Goal: Task Accomplishment & Management: Complete application form

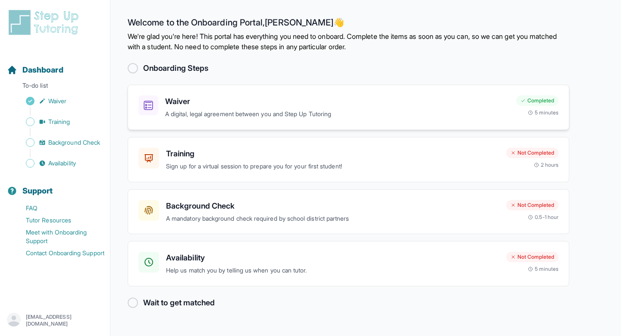
scroll to position [71, 0]
click at [301, 148] on h3 "Training" at bounding box center [332, 154] width 333 height 12
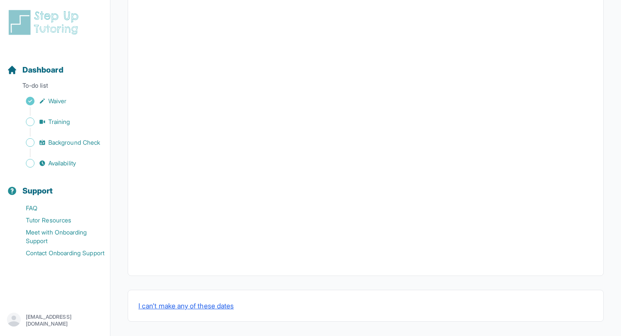
scroll to position [271, 0]
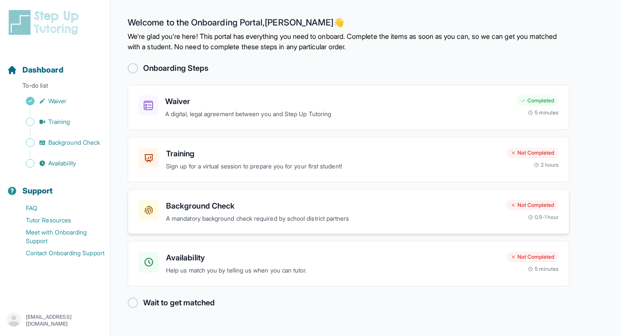
click at [328, 200] on h3 "Background Check" at bounding box center [332, 206] width 333 height 12
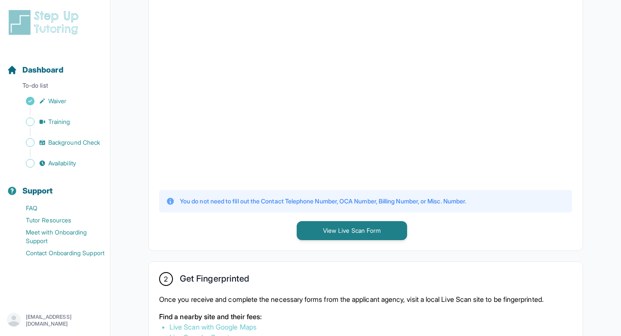
scroll to position [2, 0]
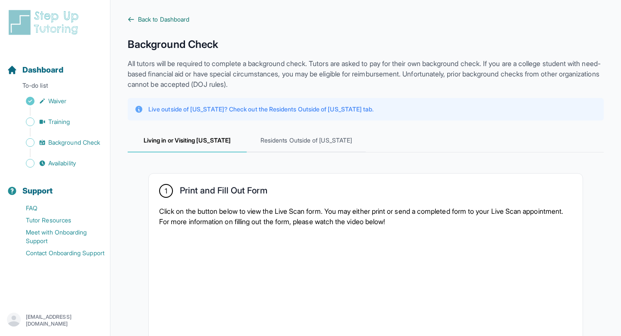
click at [135, 23] on icon at bounding box center [131, 19] width 7 height 7
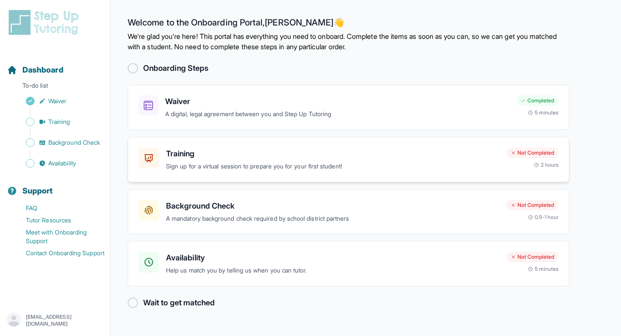
scroll to position [71, 0]
click at [286, 252] on h3 "Availability" at bounding box center [332, 258] width 333 height 12
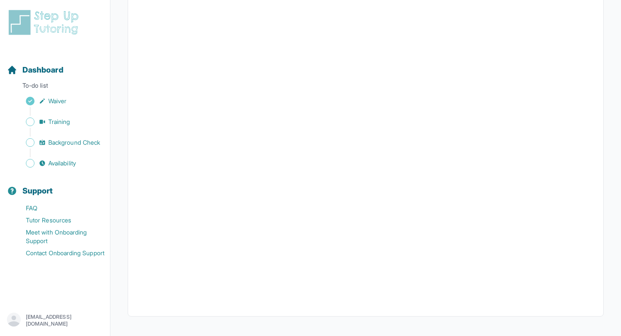
scroll to position [202, 0]
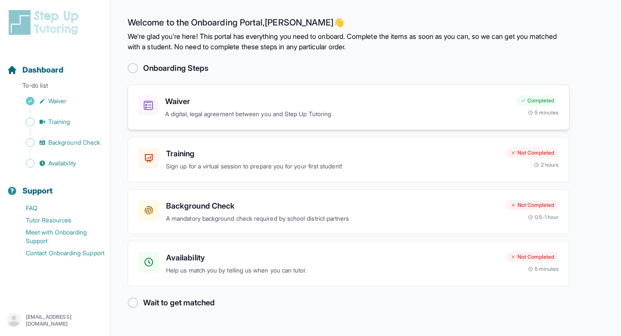
scroll to position [71, 0]
click at [311, 200] on h3 "Background Check" at bounding box center [332, 206] width 333 height 12
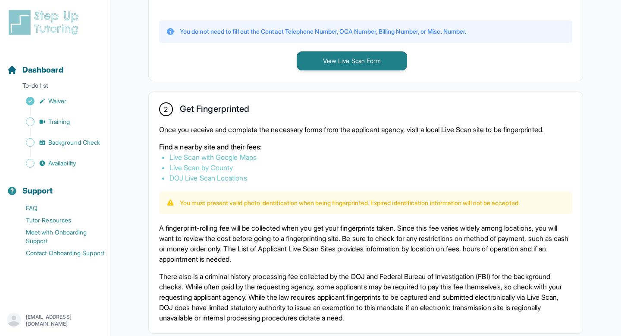
scroll to position [422, 0]
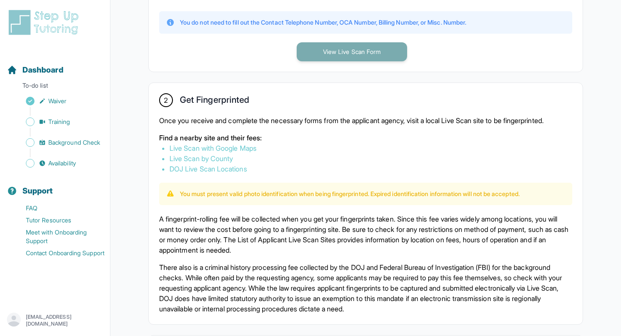
click at [353, 61] on button "View Live Scan Form" at bounding box center [352, 51] width 110 height 19
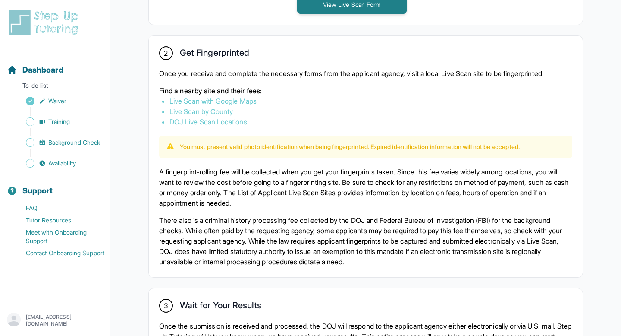
scroll to position [470, 0]
click at [257, 104] on link "Live Scan with Google Maps" at bounding box center [213, 100] width 87 height 9
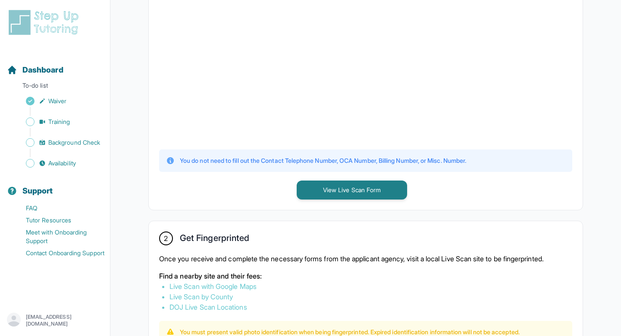
scroll to position [279, 0]
